Goal: Task Accomplishment & Management: Use online tool/utility

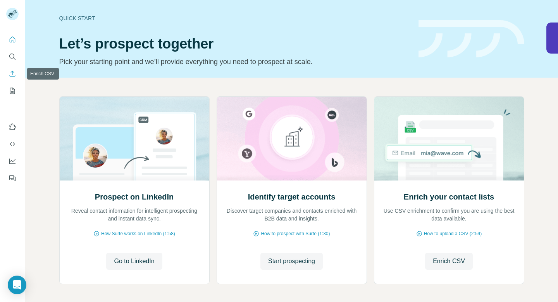
click at [14, 75] on icon "Enrich CSV" at bounding box center [13, 74] width 8 height 8
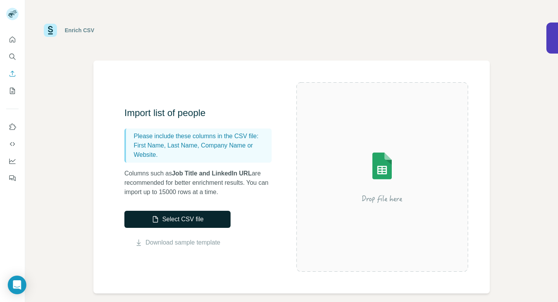
click at [176, 217] on button "Select CSV file" at bounding box center [177, 218] width 106 height 17
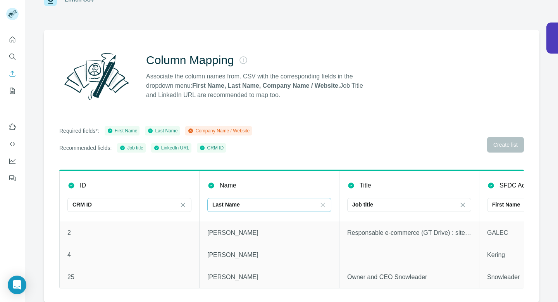
click at [323, 203] on icon at bounding box center [323, 205] width 8 height 8
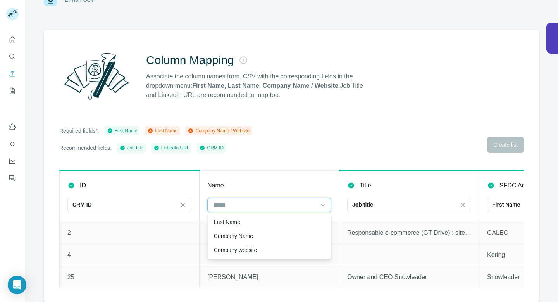
click at [261, 203] on input at bounding box center [264, 204] width 105 height 9
type input "*"
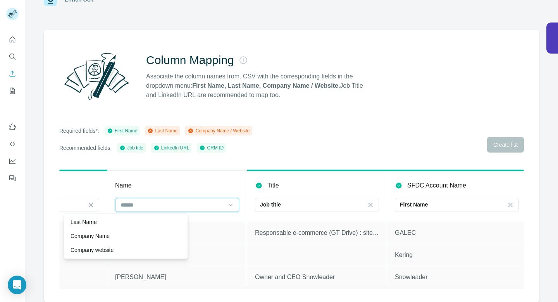
scroll to position [0, 150]
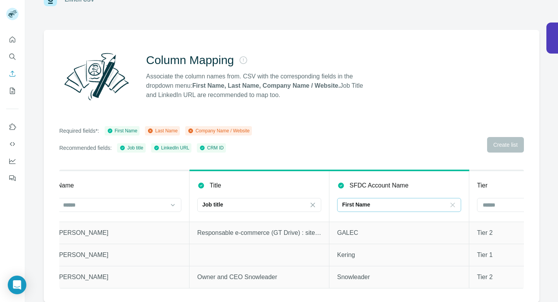
click at [454, 205] on icon at bounding box center [453, 205] width 8 height 8
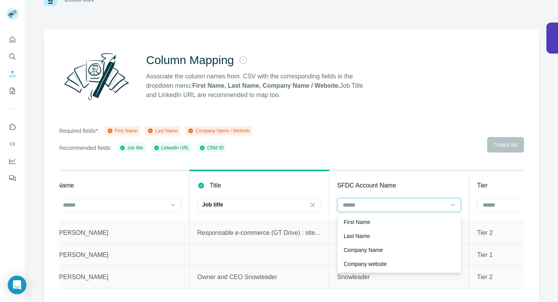
click at [372, 203] on input at bounding box center [394, 204] width 105 height 9
click at [370, 253] on p "Company Name" at bounding box center [363, 250] width 39 height 8
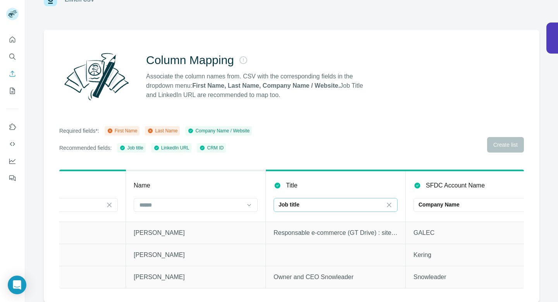
scroll to position [0, 31]
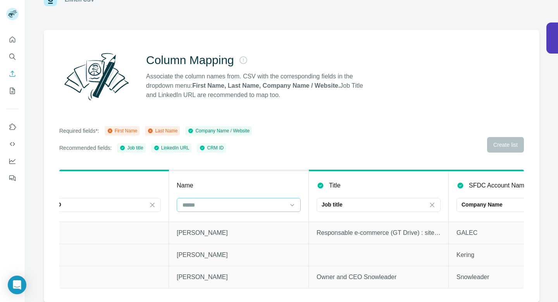
click at [204, 205] on input at bounding box center [234, 204] width 105 height 9
click at [200, 236] on p "Last Name" at bounding box center [196, 236] width 26 height 8
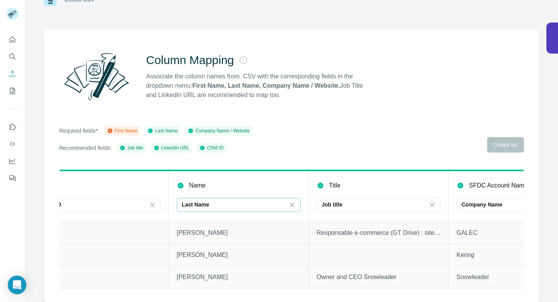
click at [199, 208] on div "Last Name" at bounding box center [234, 204] width 105 height 13
click at [220, 191] on th "Name Last Name" at bounding box center [239, 195] width 140 height 51
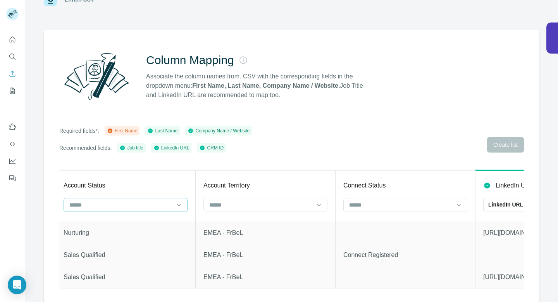
scroll to position [0, 844]
click at [308, 208] on input at bounding box center [260, 204] width 105 height 9
click at [304, 202] on input at bounding box center [260, 204] width 105 height 9
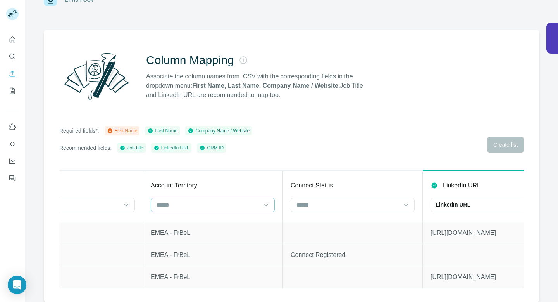
scroll to position [0, 899]
click at [304, 202] on input at bounding box center [345, 204] width 105 height 9
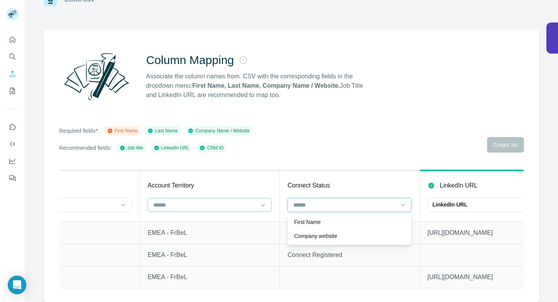
click at [304, 202] on input at bounding box center [345, 204] width 105 height 9
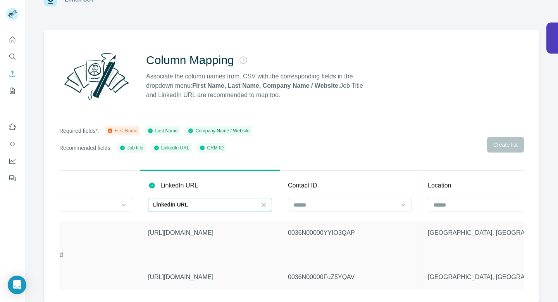
scroll to position [0, 1215]
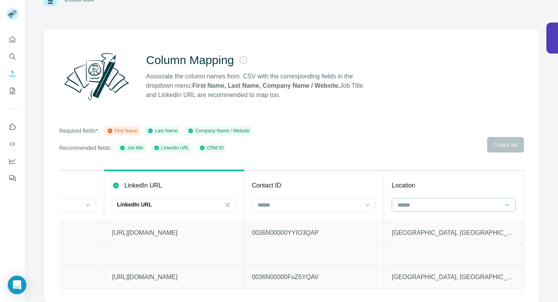
click at [409, 199] on div at bounding box center [449, 204] width 105 height 13
click at [407, 200] on div at bounding box center [449, 204] width 105 height 13
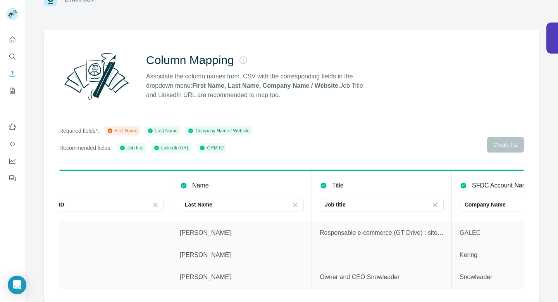
scroll to position [0, 0]
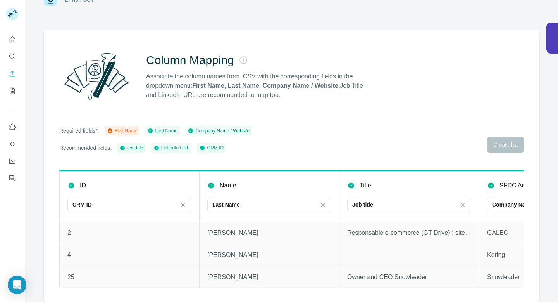
click at [133, 129] on div "First Name" at bounding box center [122, 130] width 31 height 7
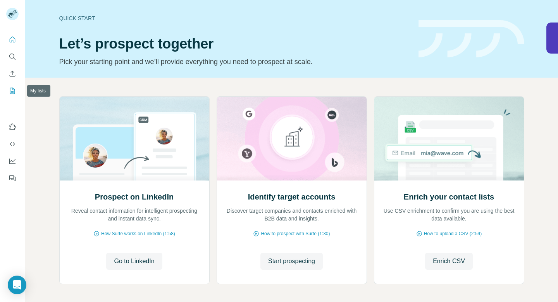
click at [15, 91] on icon "My lists" at bounding box center [13, 91] width 8 height 8
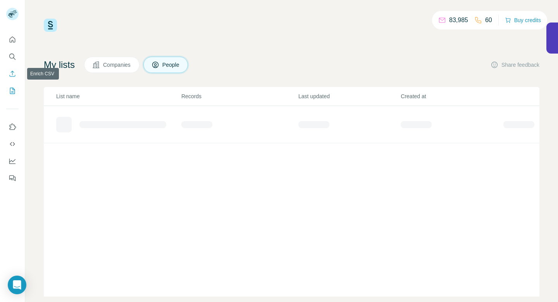
click at [12, 76] on icon "Enrich CSV" at bounding box center [13, 74] width 6 height 6
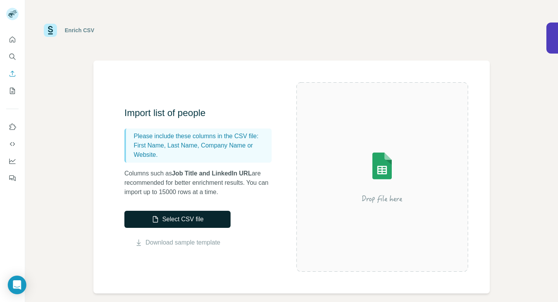
click at [168, 224] on button "Select CSV file" at bounding box center [177, 218] width 106 height 17
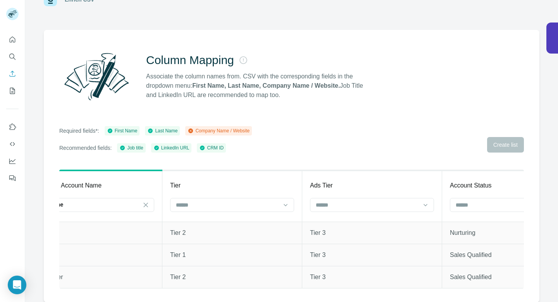
scroll to position [0, 504]
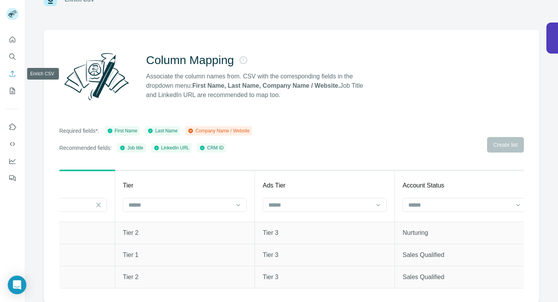
click at [9, 69] on button "Enrich CSV" at bounding box center [12, 74] width 12 height 14
click at [14, 72] on icon "Enrich CSV" at bounding box center [13, 74] width 8 height 8
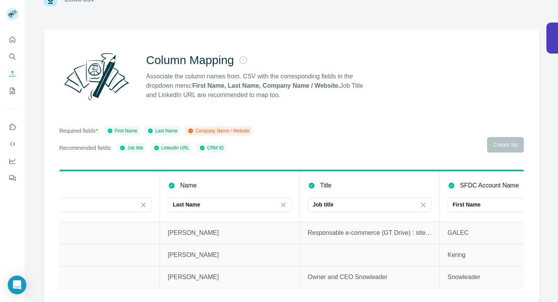
scroll to position [0, 33]
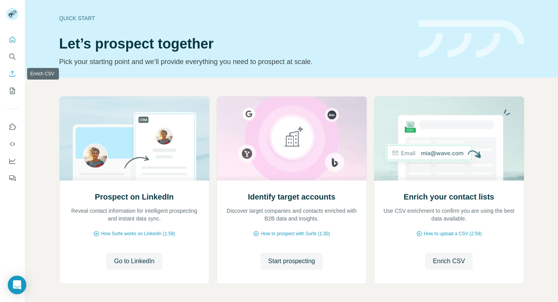
click at [11, 77] on icon "Enrich CSV" at bounding box center [13, 74] width 8 height 8
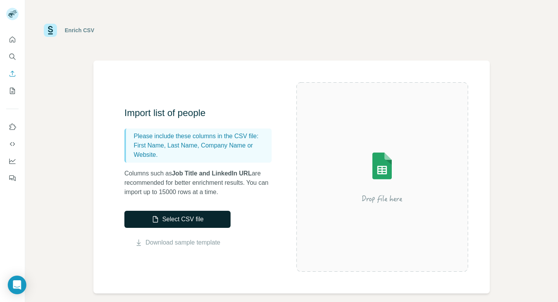
click at [147, 225] on button "Select CSV file" at bounding box center [177, 218] width 106 height 17
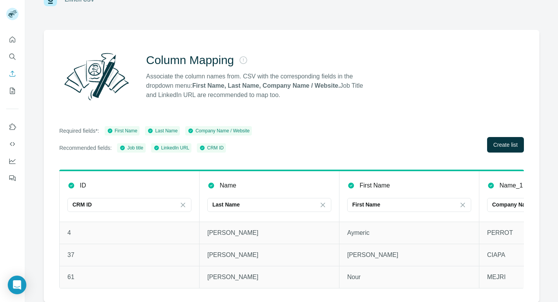
scroll to position [0, 25]
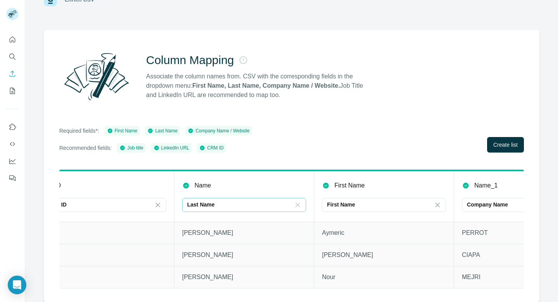
click at [299, 204] on icon at bounding box center [298, 205] width 8 height 8
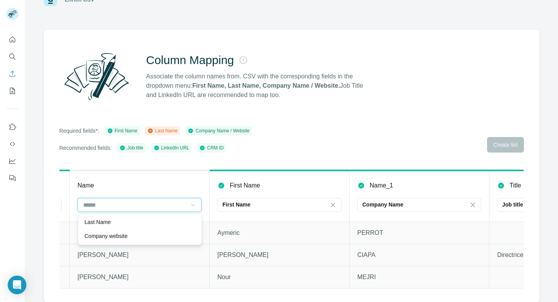
scroll to position [0, 131]
click at [192, 205] on icon at bounding box center [192, 205] width 8 height 8
click at [390, 199] on div "Company Name" at bounding box center [414, 204] width 105 height 13
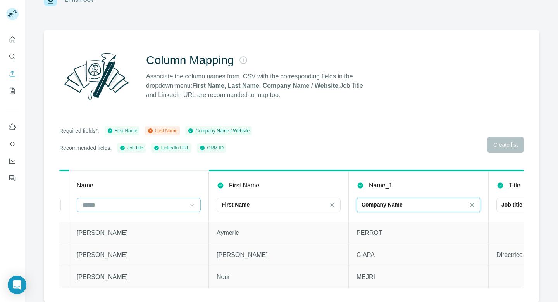
scroll to position [0, 0]
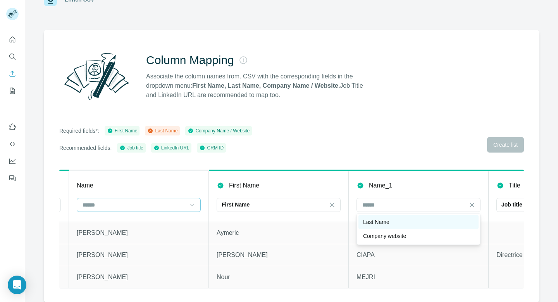
click at [376, 225] on p "Last Name" at bounding box center [376, 222] width 26 height 8
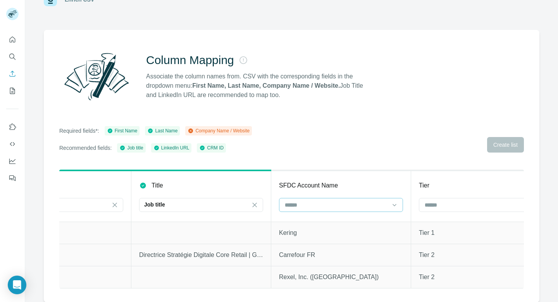
scroll to position [0, 490]
click at [356, 203] on input at bounding box center [334, 204] width 105 height 9
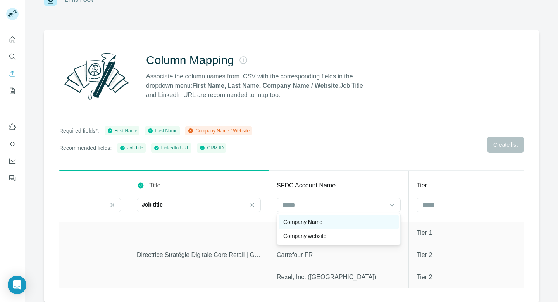
click at [335, 224] on div "Company Name" at bounding box center [338, 222] width 111 height 8
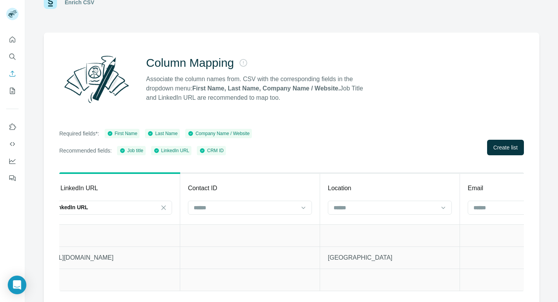
scroll to position [0, 1635]
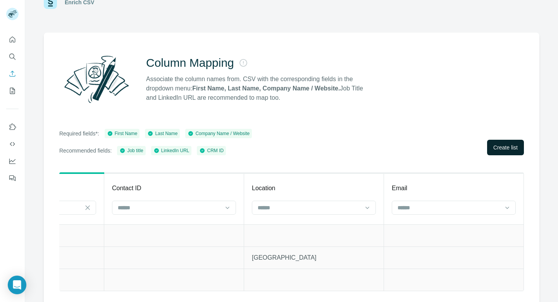
click at [501, 149] on span "Create list" at bounding box center [505, 147] width 24 height 8
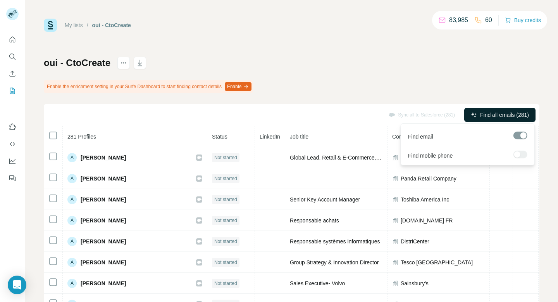
click at [493, 115] on span "Find all emails (281)" at bounding box center [504, 115] width 49 height 8
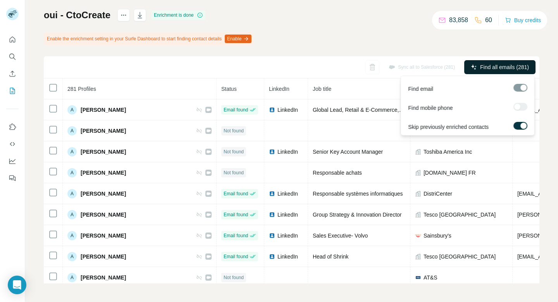
click at [494, 68] on span "Find all emails (281)" at bounding box center [504, 67] width 49 height 8
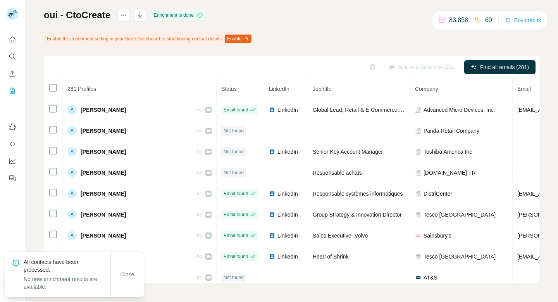
click at [127, 276] on span "Close" at bounding box center [128, 274] width 14 height 8
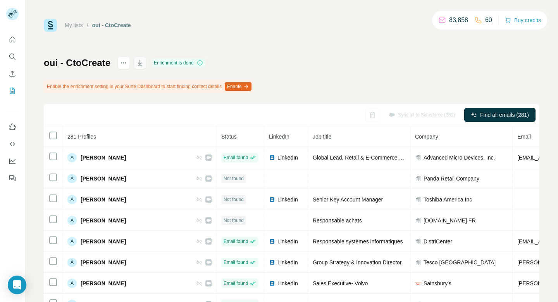
click at [139, 62] on icon "button" at bounding box center [140, 63] width 8 height 8
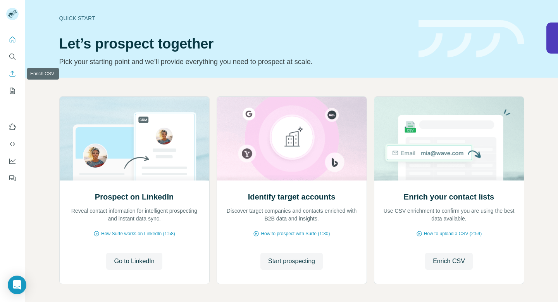
click at [11, 74] on icon "Enrich CSV" at bounding box center [13, 74] width 8 height 8
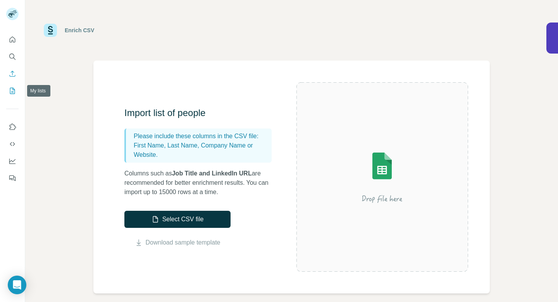
click at [17, 93] on button "My lists" at bounding box center [12, 91] width 12 height 14
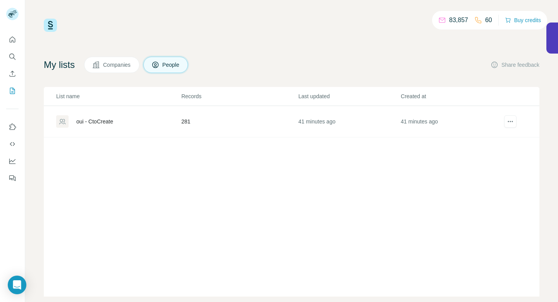
click at [107, 123] on div "oui - CtoCreate" at bounding box center [94, 121] width 37 height 8
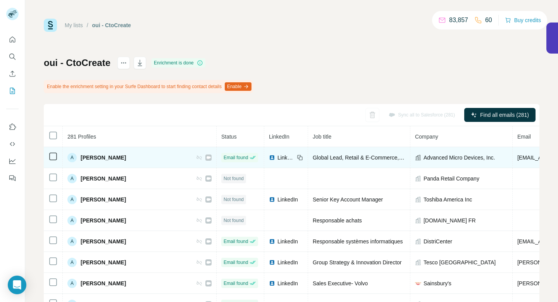
click at [89, 159] on span "[PERSON_NAME]" at bounding box center [103, 157] width 45 height 8
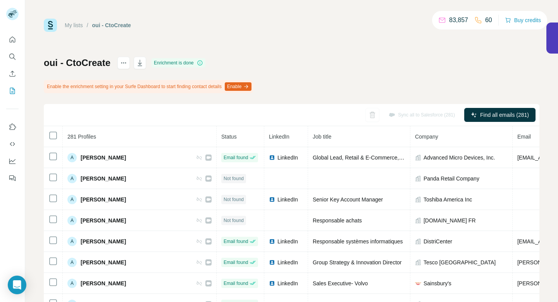
click at [202, 62] on icon at bounding box center [200, 63] width 6 height 6
click at [203, 62] on icon at bounding box center [200, 63] width 6 height 6
click at [200, 64] on icon at bounding box center [200, 63] width 0 height 2
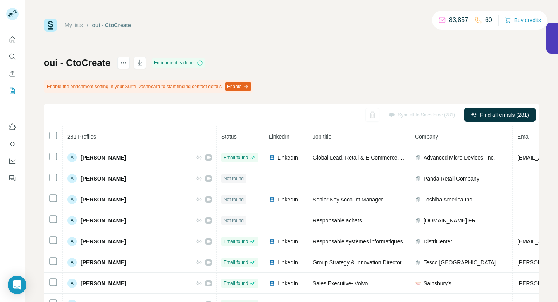
click at [200, 63] on icon at bounding box center [200, 63] width 6 height 6
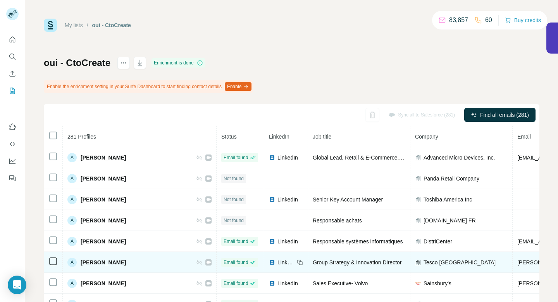
click at [98, 262] on span "[PERSON_NAME]" at bounding box center [103, 262] width 45 height 8
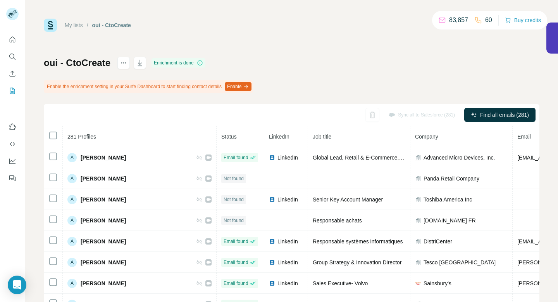
click at [331, 88] on div "oui - CtoCreate Enrichment is done Enable the enrichment setting in your Surfe …" at bounding box center [292, 194] width 496 height 274
